Goal: Information Seeking & Learning: Learn about a topic

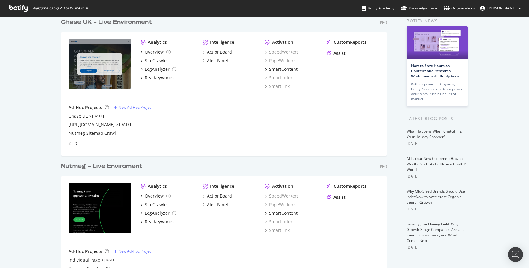
scroll to position [31, 0]
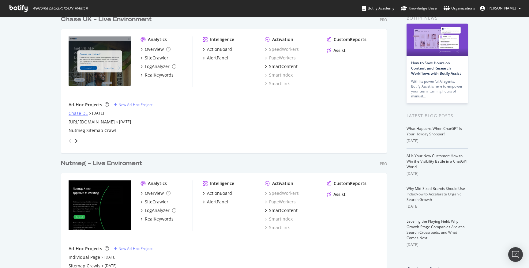
click at [77, 113] on div "Chase DE" at bounding box center [78, 113] width 19 height 6
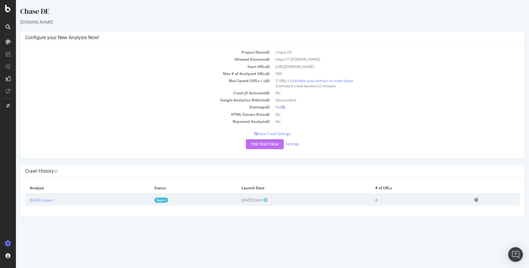
click at [274, 145] on button "Yes! Start Now" at bounding box center [265, 144] width 38 height 10
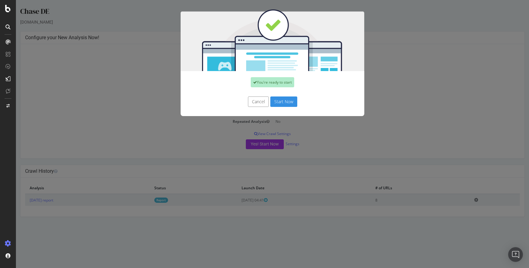
click at [283, 104] on button "Start Now" at bounding box center [283, 101] width 27 height 10
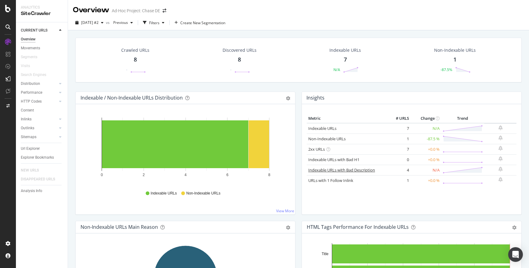
click at [363, 168] on link "Indexable URLs with Bad Description" at bounding box center [341, 170] width 67 height 6
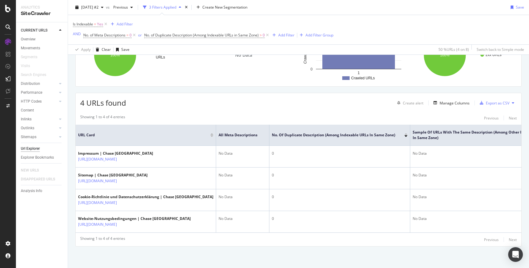
scroll to position [78, 0]
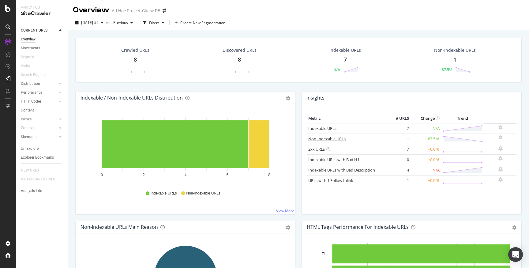
click at [342, 139] on link "Non-Indexable URLs" at bounding box center [326, 139] width 37 height 6
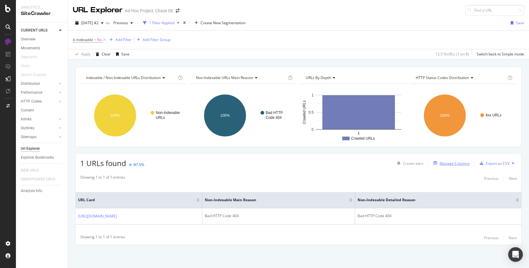
click at [451, 166] on div "Manage Columns" at bounding box center [450, 163] width 39 height 7
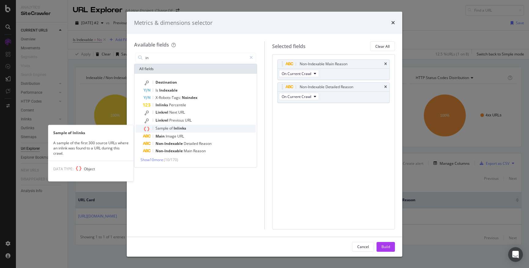
type input "in"
click at [210, 129] on div "Sample of Inlinks" at bounding box center [199, 129] width 113 height 8
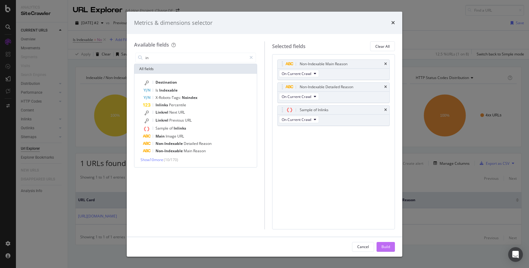
click at [388, 247] on div "Build" at bounding box center [385, 246] width 9 height 5
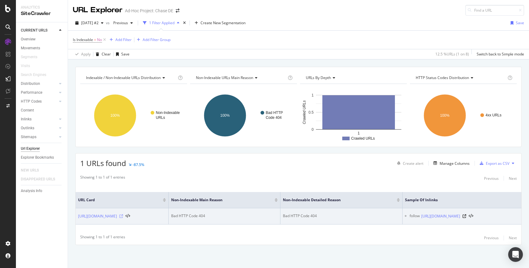
click at [123, 216] on icon at bounding box center [121, 216] width 4 height 4
